Goal: Task Accomplishment & Management: Use online tool/utility

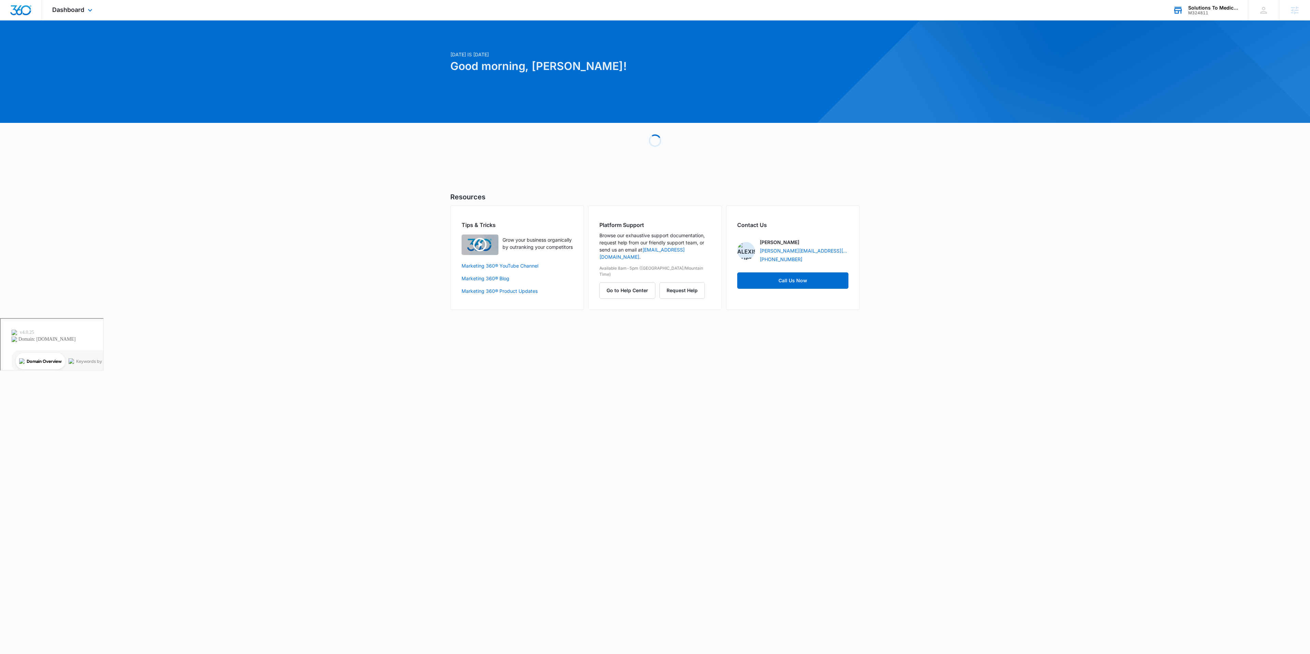
click at [1199, 13] on div "M324811" at bounding box center [1213, 13] width 50 height 5
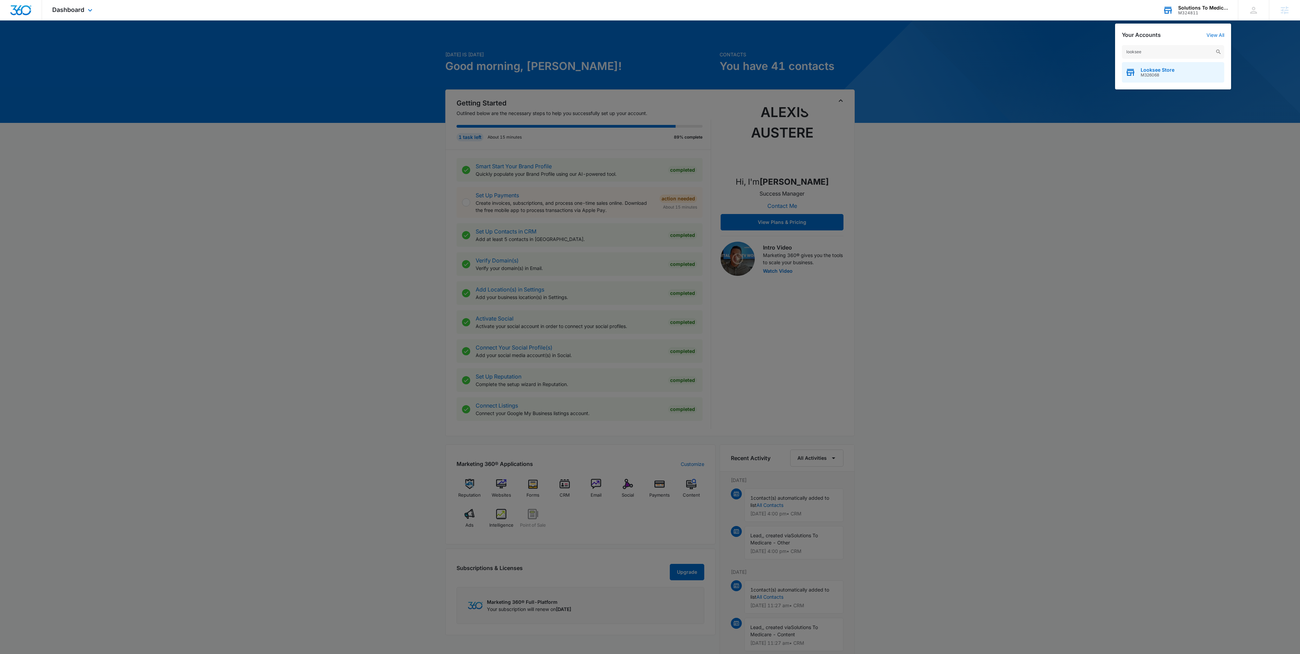
type input "looksee"
click at [1144, 68] on span "Looksee Store" at bounding box center [1157, 69] width 34 height 5
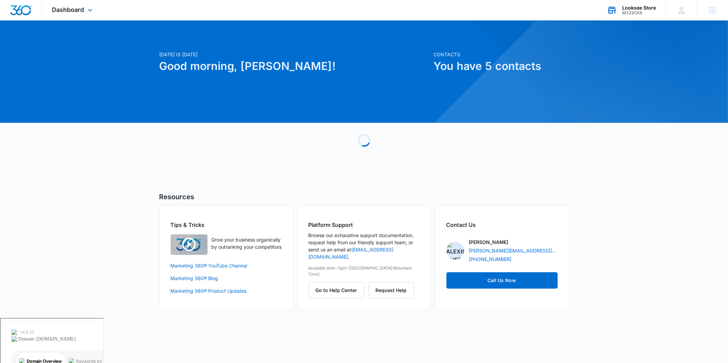
click at [56, 5] on div "Dashboard Apps Reputation Forms CRM Email Social POS Content Ads Intelligence F…" at bounding box center [73, 10] width 62 height 20
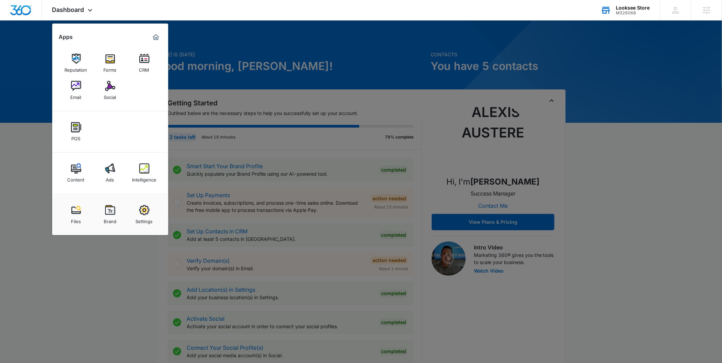
click at [113, 175] on div "Ads" at bounding box center [110, 178] width 8 height 9
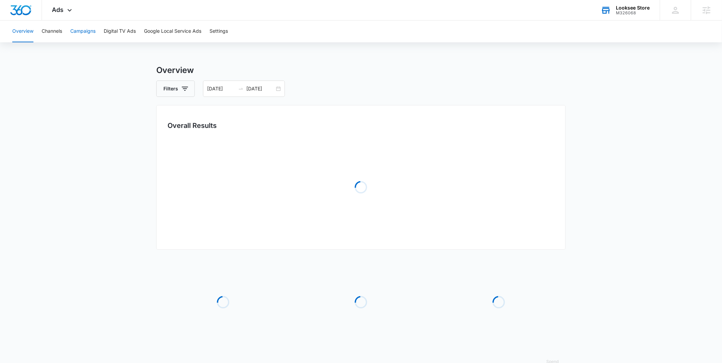
click at [75, 33] on button "Campaigns" at bounding box center [82, 31] width 25 height 22
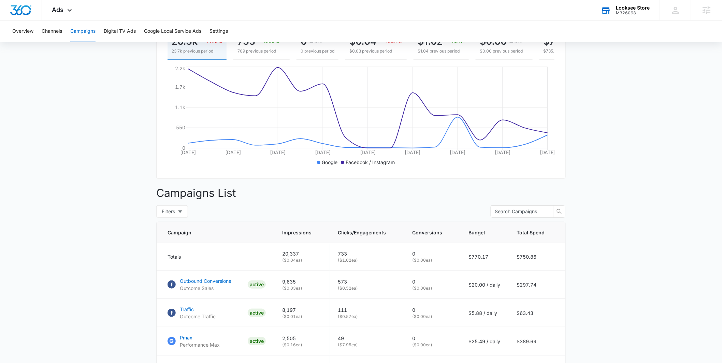
scroll to position [186, 0]
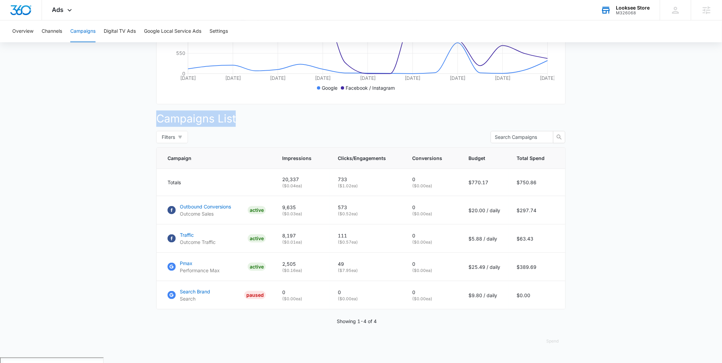
drag, startPoint x: 213, startPoint y: 122, endPoint x: 145, endPoint y: 125, distance: 67.9
click at [145, 125] on main "Campaigns Filters 08/19/2025 09/04/2025 Overall Results Impressions 20.3k 14.16…" at bounding box center [361, 118] width 722 height 479
click at [134, 123] on main "Campaigns Filters 08/19/2025 09/04/2025 Overall Results Impressions 20.3k 14.16…" at bounding box center [361, 118] width 722 height 479
